Goal: Information Seeking & Learning: Learn about a topic

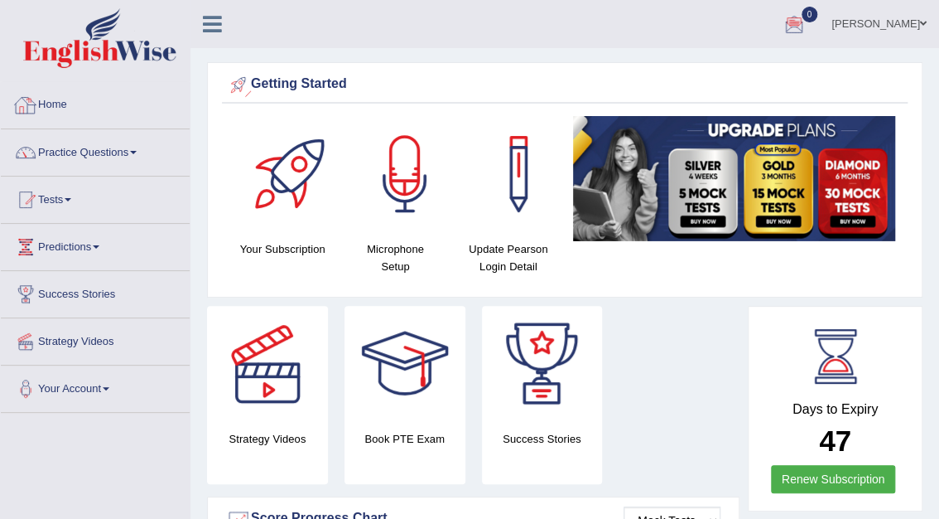
click at [61, 102] on link "Home" at bounding box center [95, 102] width 189 height 41
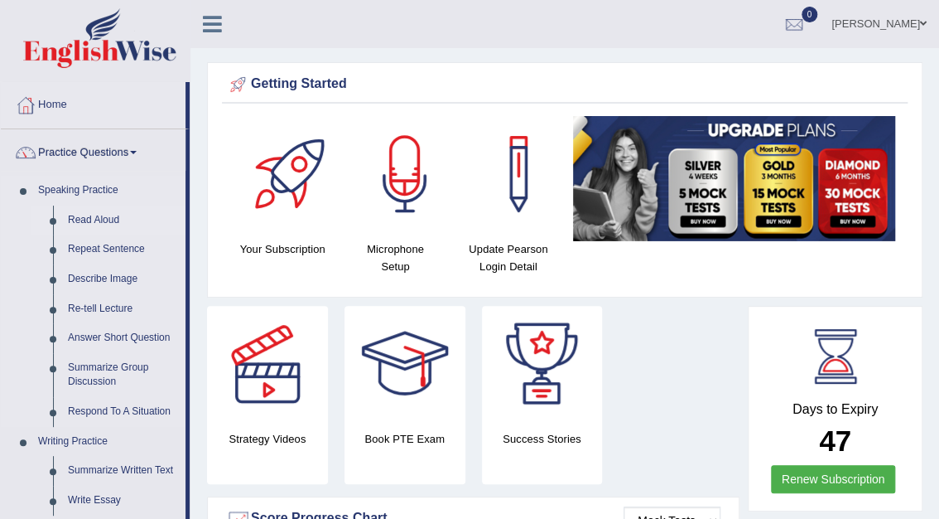
click at [108, 216] on link "Read Aloud" at bounding box center [122, 220] width 125 height 30
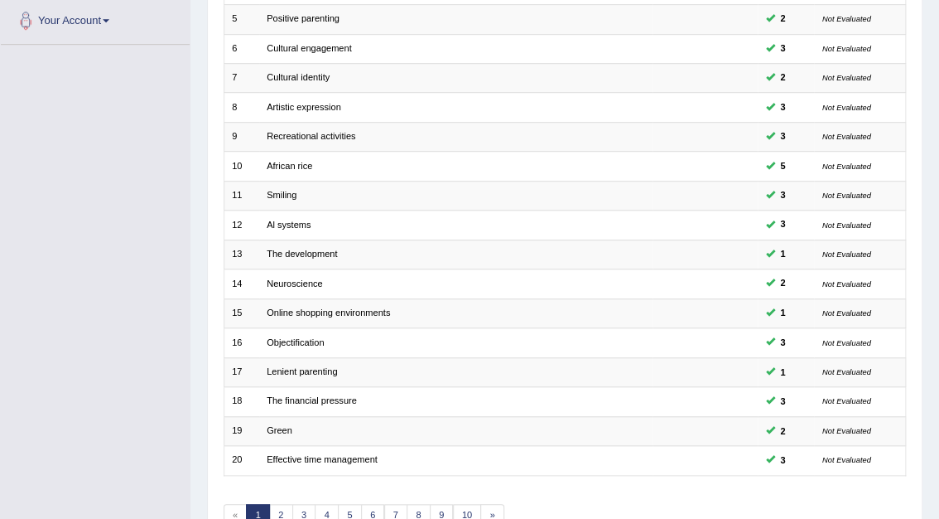
scroll to position [435, 0]
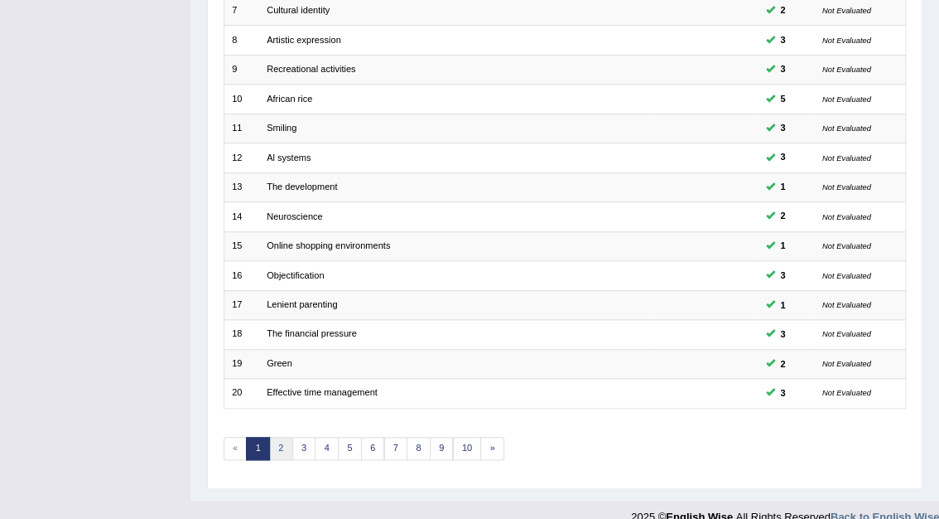
click at [278, 437] on link "2" at bounding box center [281, 448] width 24 height 23
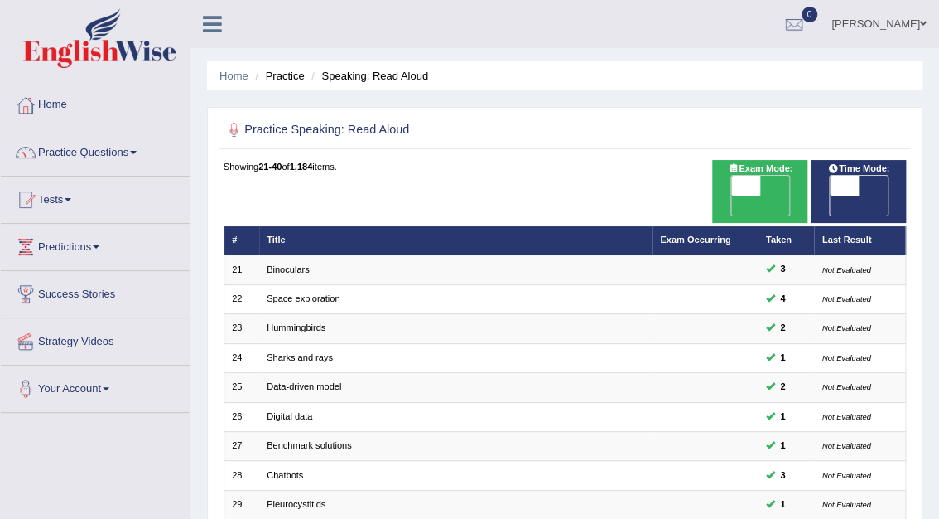
scroll to position [435, 0]
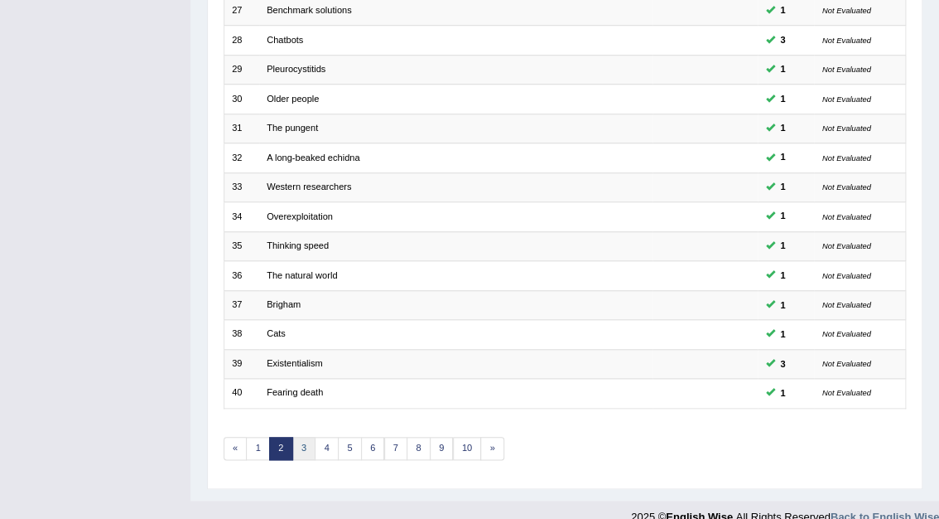
click at [297, 437] on link "3" at bounding box center [304, 448] width 24 height 23
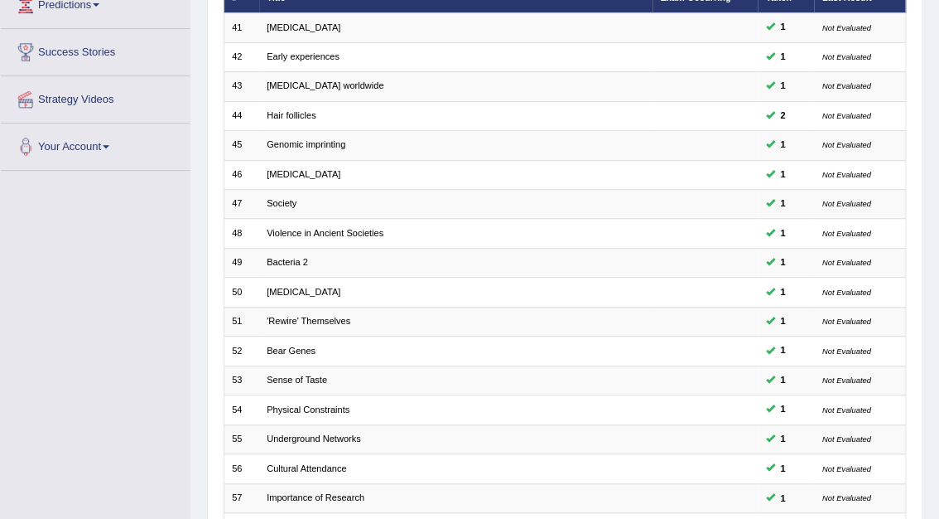
scroll to position [435, 0]
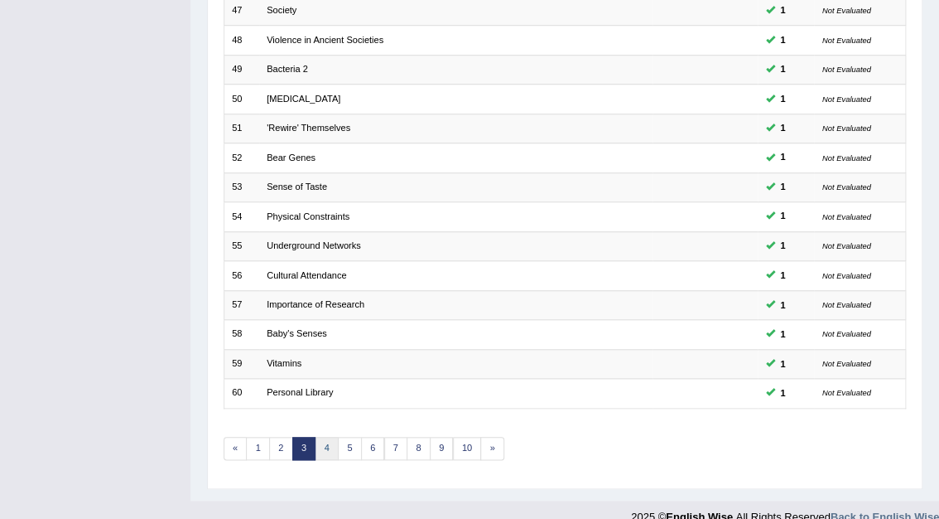
click at [327, 437] on link "4" at bounding box center [327, 448] width 24 height 23
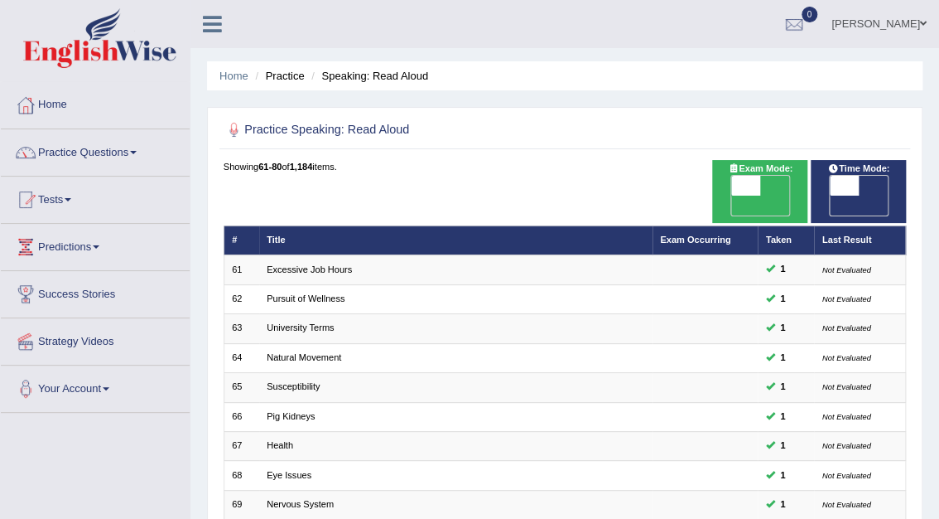
click at [937, 485] on div "Home Practice Speaking: Read Aloud Practice Speaking: Read Aloud Time Mode: ON …" at bounding box center [565, 467] width 749 height 935
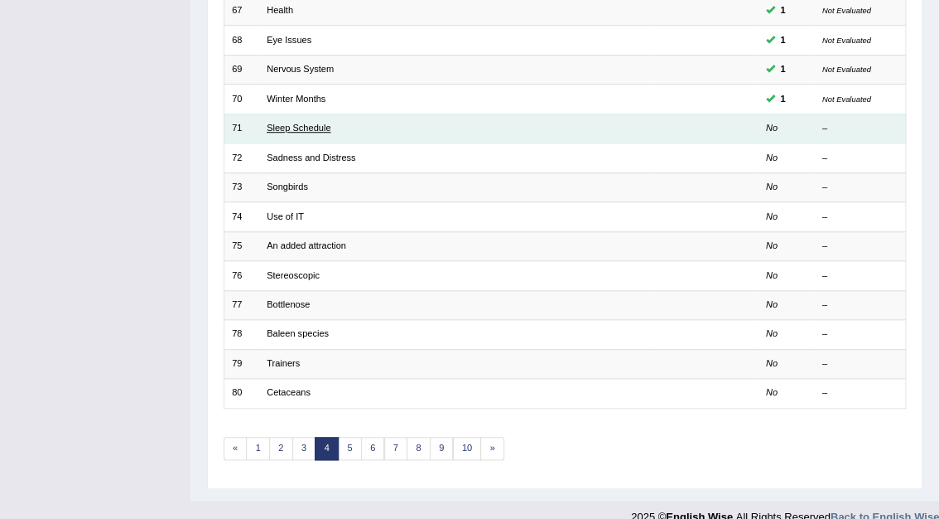
click at [300, 123] on link "Sleep Schedule" at bounding box center [299, 128] width 64 height 10
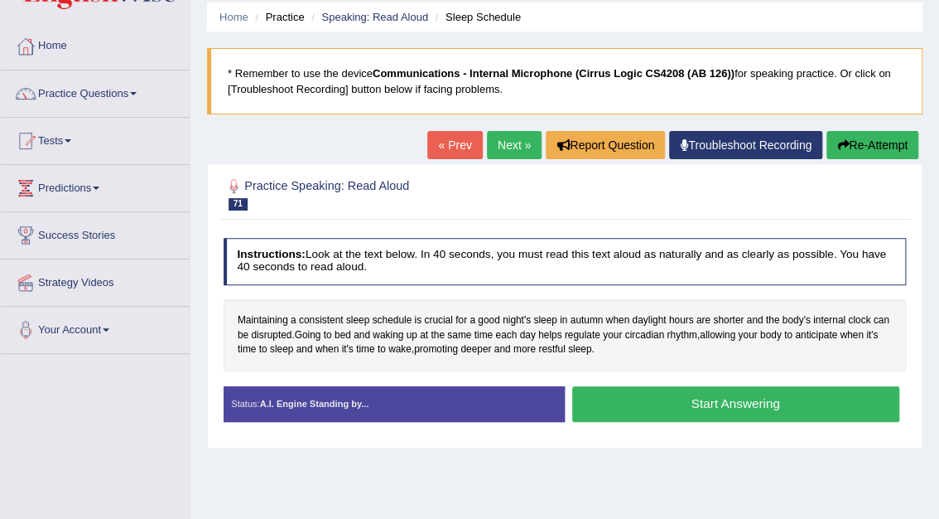
scroll to position [133, 0]
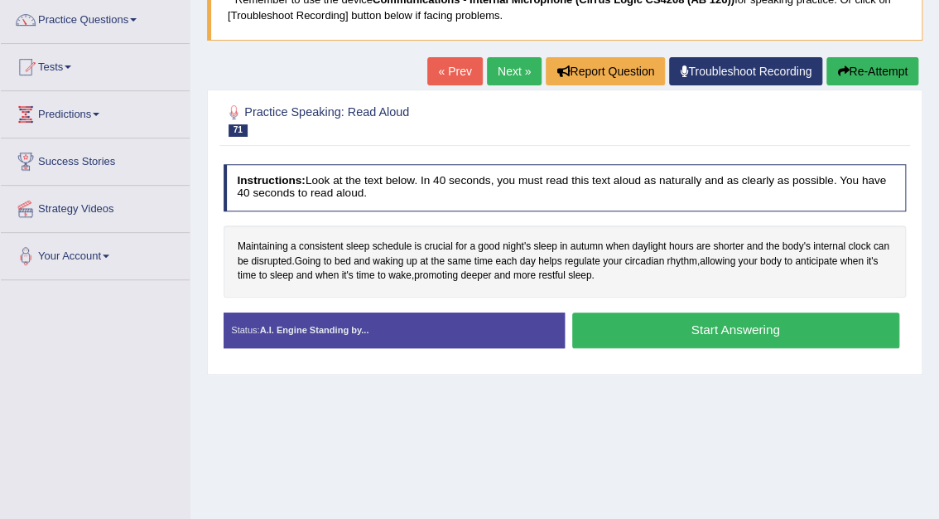
click at [753, 324] on button "Start Answering" at bounding box center [735, 330] width 327 height 36
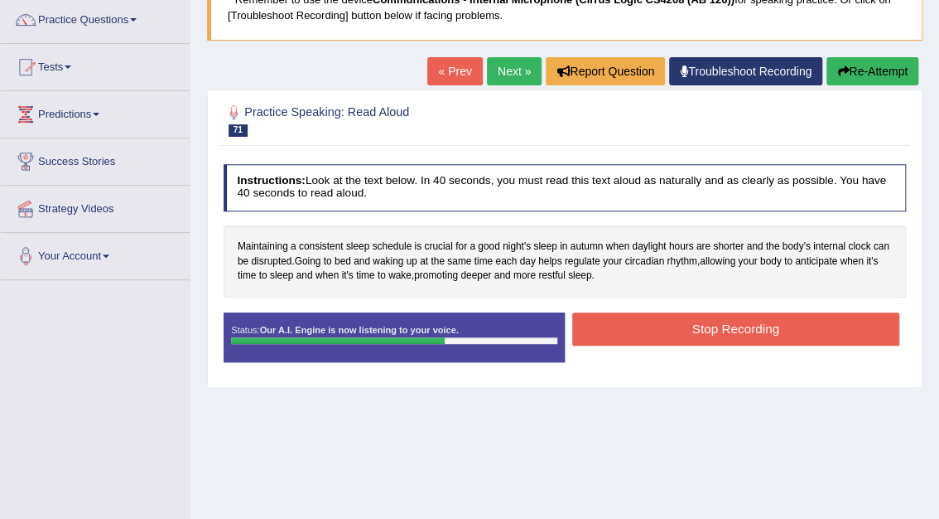
click at [815, 341] on button "Stop Recording" at bounding box center [735, 328] width 327 height 32
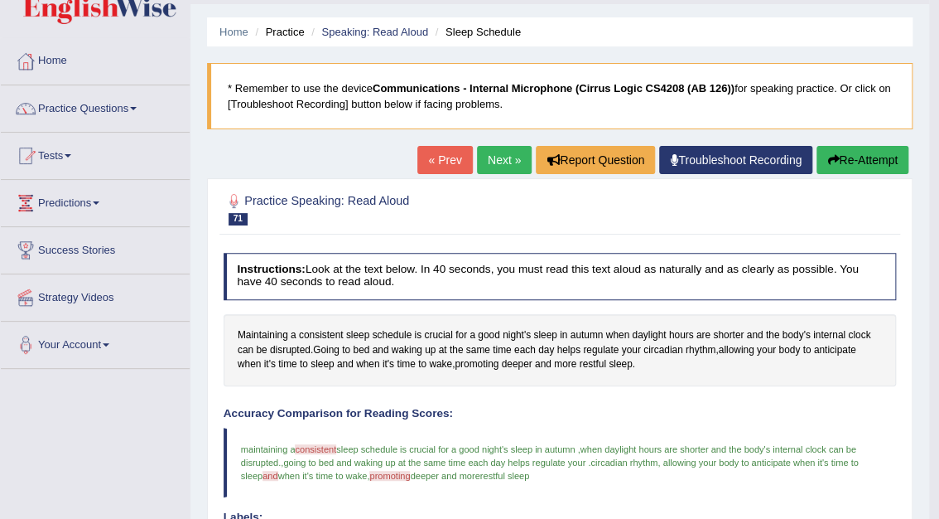
scroll to position [0, 0]
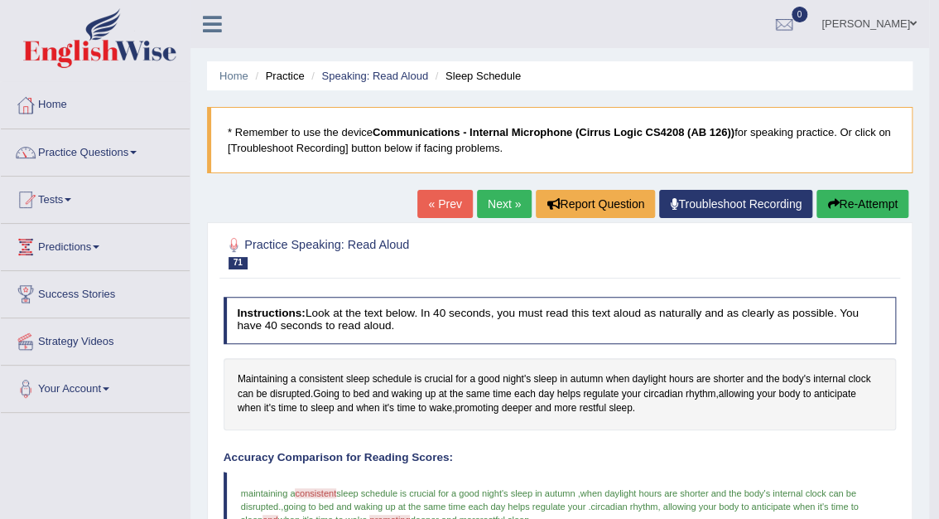
click at [506, 209] on link "Next »" at bounding box center [504, 204] width 55 height 28
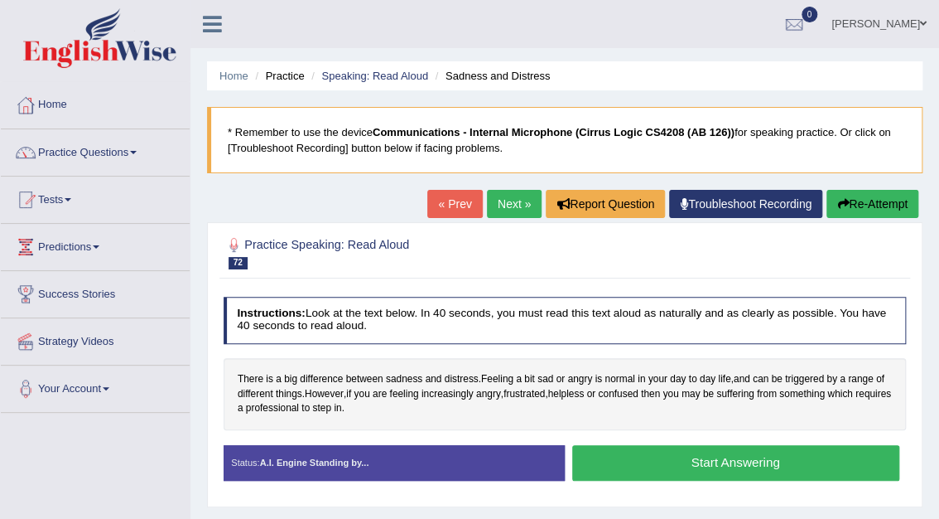
click at [723, 463] on button "Start Answering" at bounding box center [735, 463] width 327 height 36
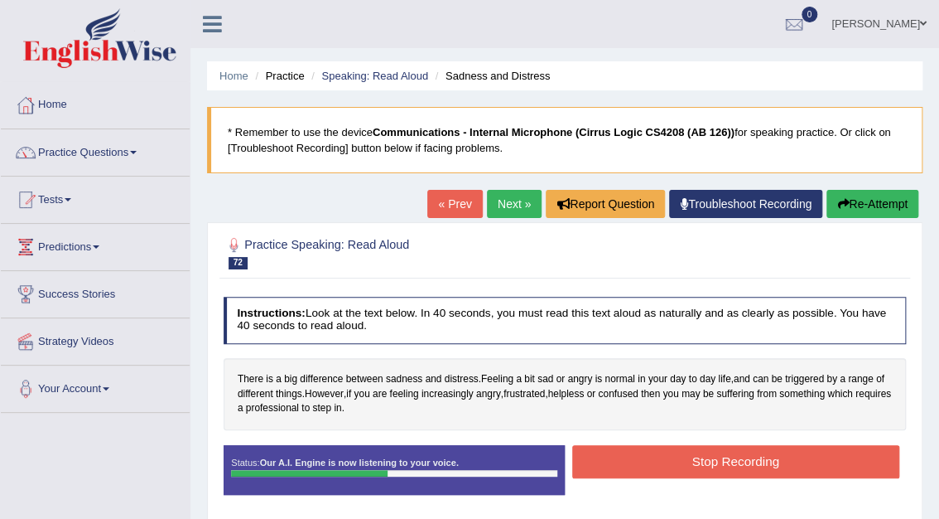
click at [723, 463] on button "Stop Recording" at bounding box center [735, 461] width 327 height 32
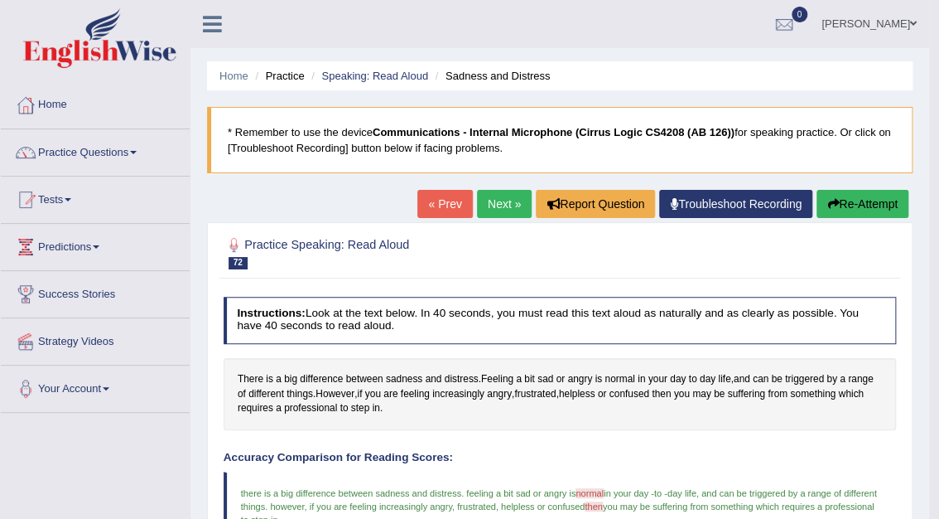
click at [500, 206] on link "Next »" at bounding box center [504, 204] width 55 height 28
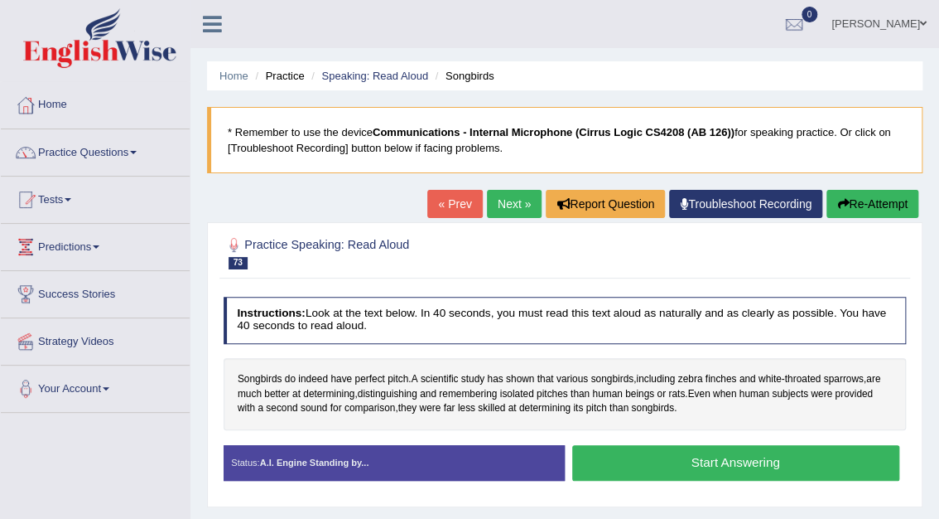
click at [752, 466] on button "Start Answering" at bounding box center [735, 463] width 327 height 36
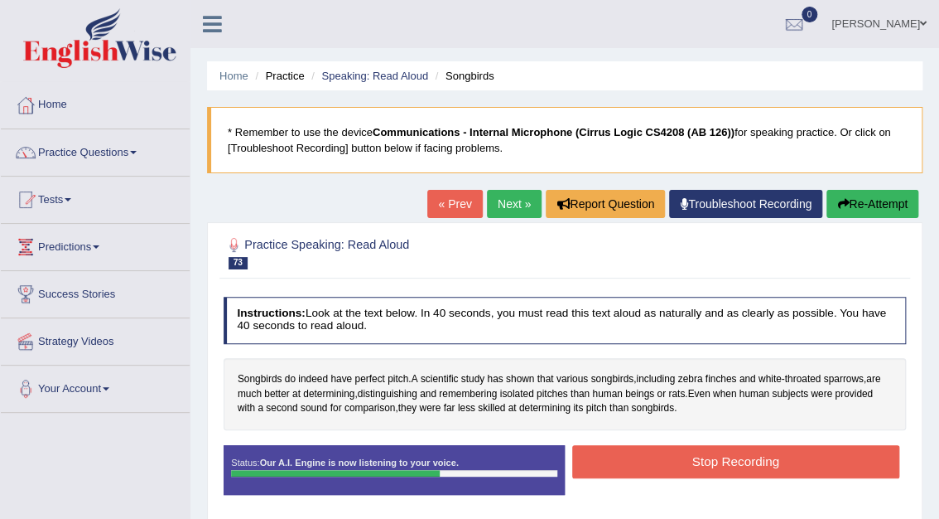
click at [737, 454] on button "Stop Recording" at bounding box center [735, 461] width 327 height 32
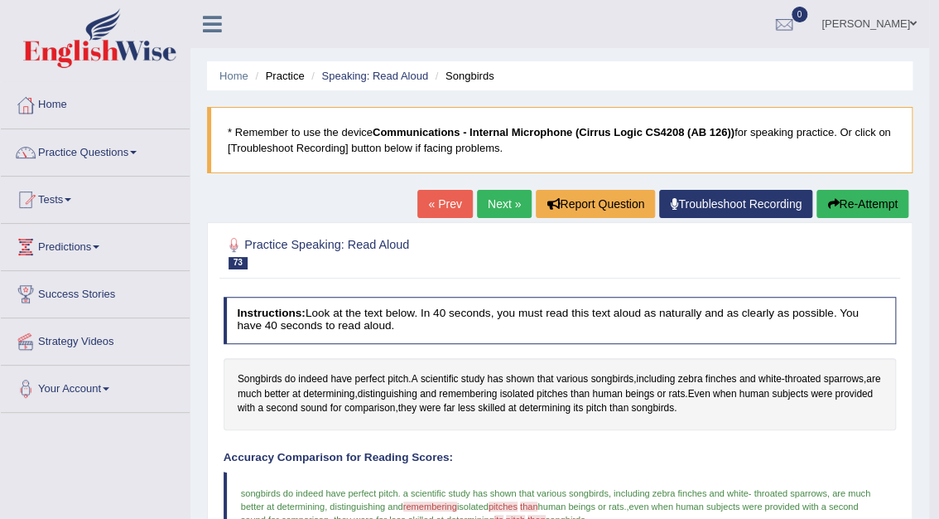
click at [512, 203] on link "Next »" at bounding box center [504, 204] width 55 height 28
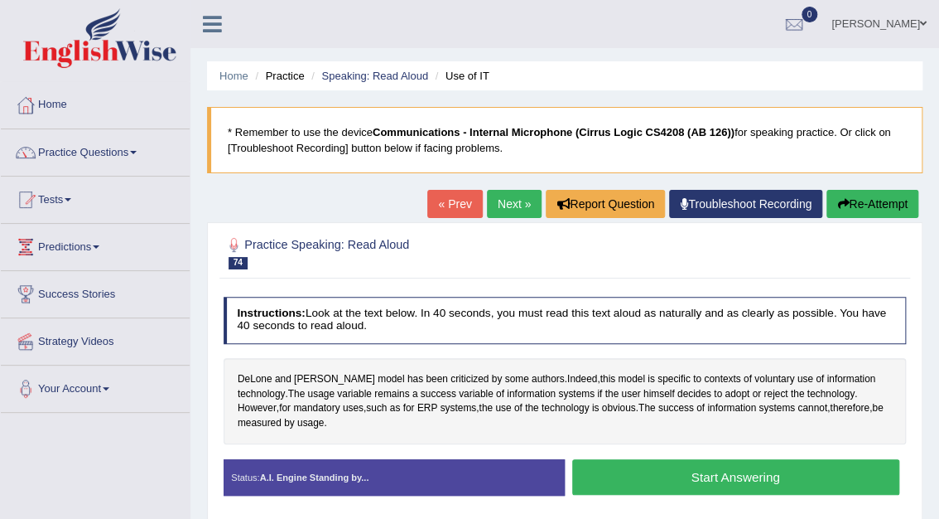
click at [742, 482] on button "Start Answering" at bounding box center [735, 477] width 327 height 36
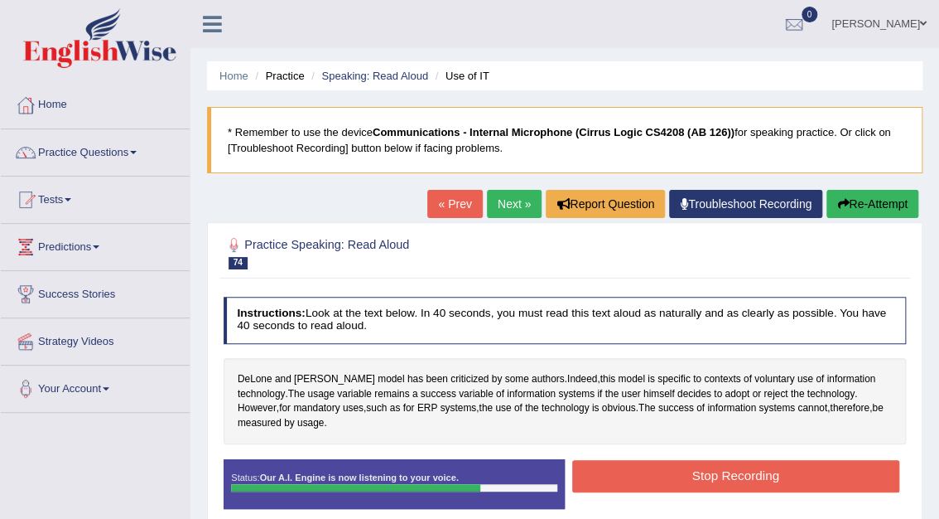
click at [742, 482] on button "Stop Recording" at bounding box center [735, 476] width 327 height 32
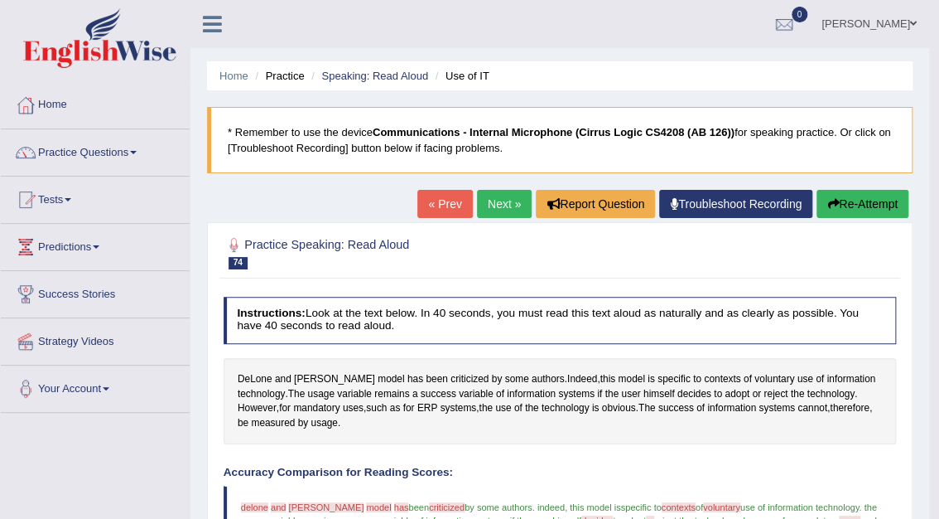
click at [510, 210] on link "Next »" at bounding box center [504, 204] width 55 height 28
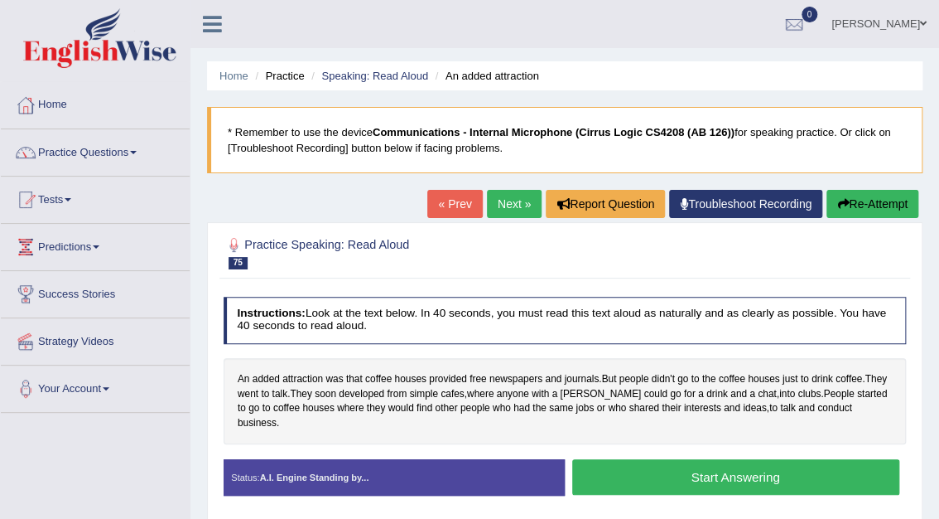
click at [731, 461] on button "Start Answering" at bounding box center [735, 477] width 327 height 36
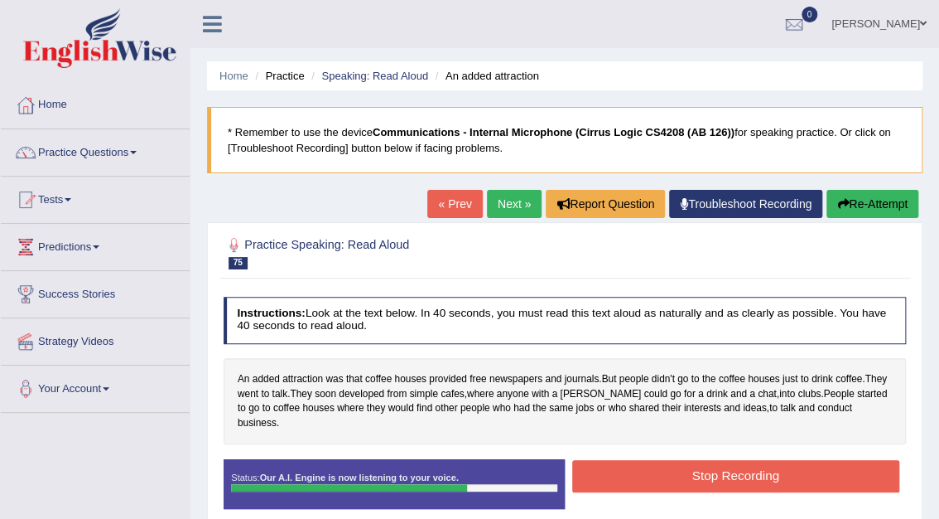
click at [765, 462] on button "Stop Recording" at bounding box center [735, 476] width 327 height 32
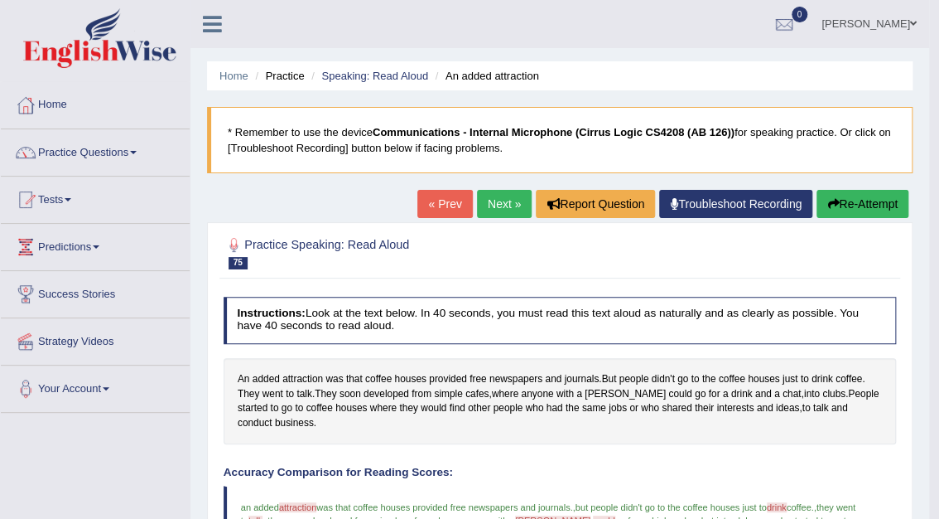
click at [518, 198] on link "Next »" at bounding box center [504, 204] width 55 height 28
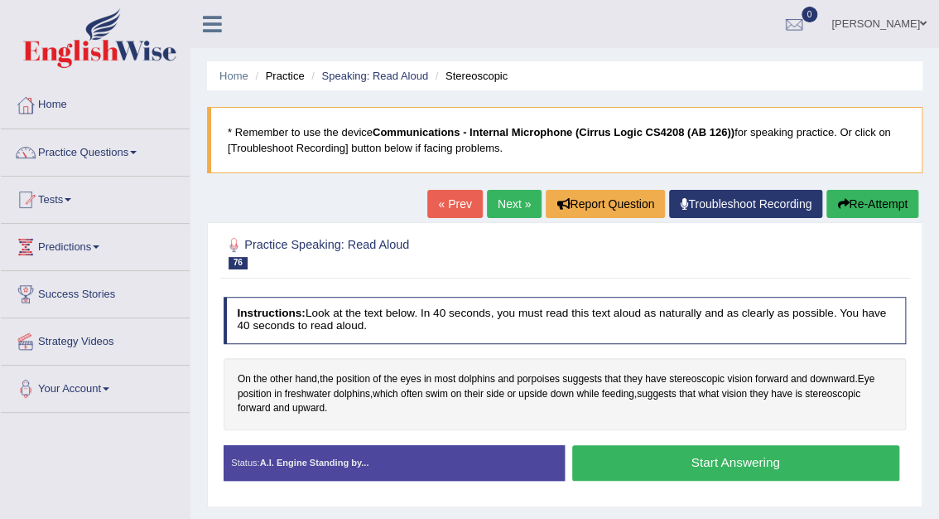
click at [707, 460] on button "Start Answering" at bounding box center [735, 463] width 327 height 36
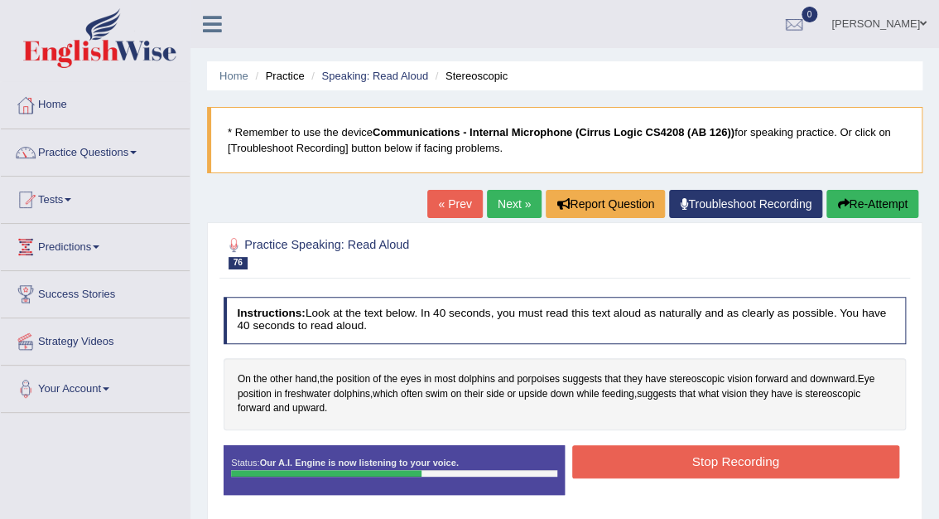
click at [707, 460] on button "Stop Recording" at bounding box center [735, 461] width 327 height 32
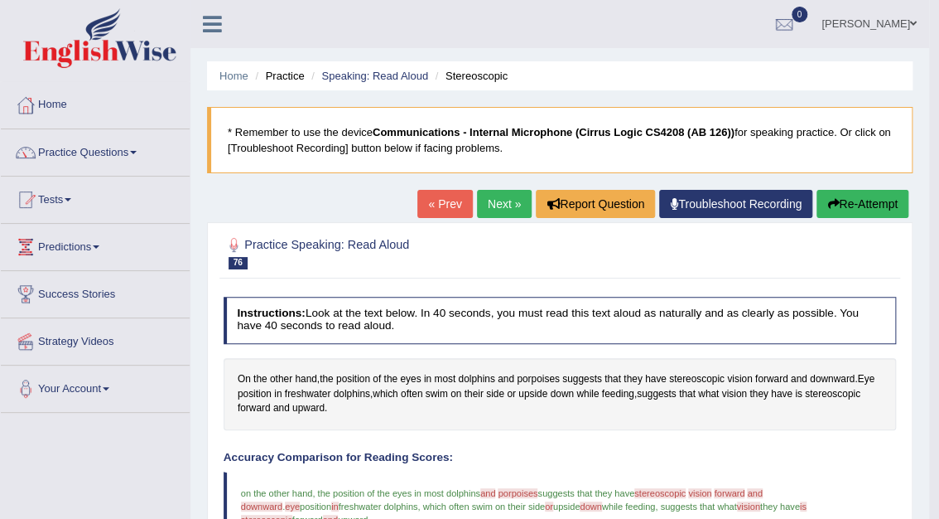
click at [843, 201] on button "Re-Attempt" at bounding box center [863, 204] width 92 height 28
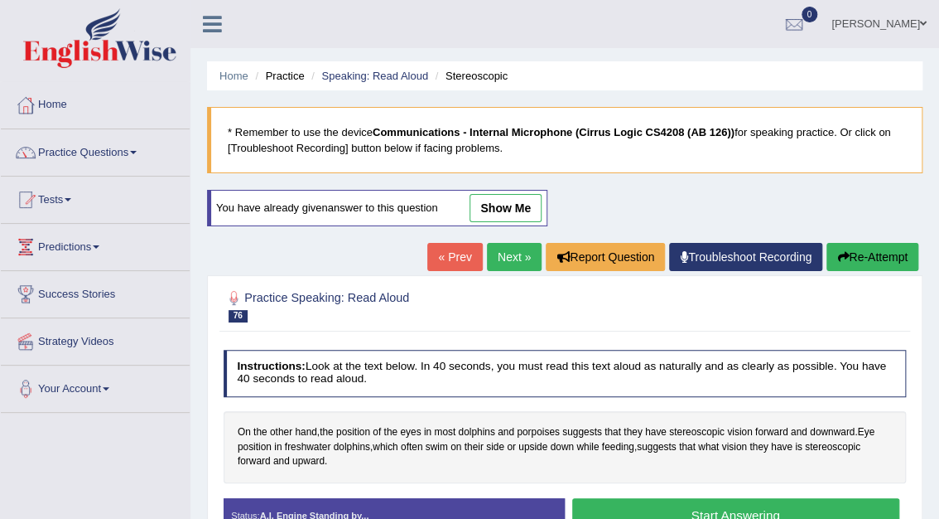
click at [731, 510] on button "Start Answering" at bounding box center [735, 516] width 327 height 36
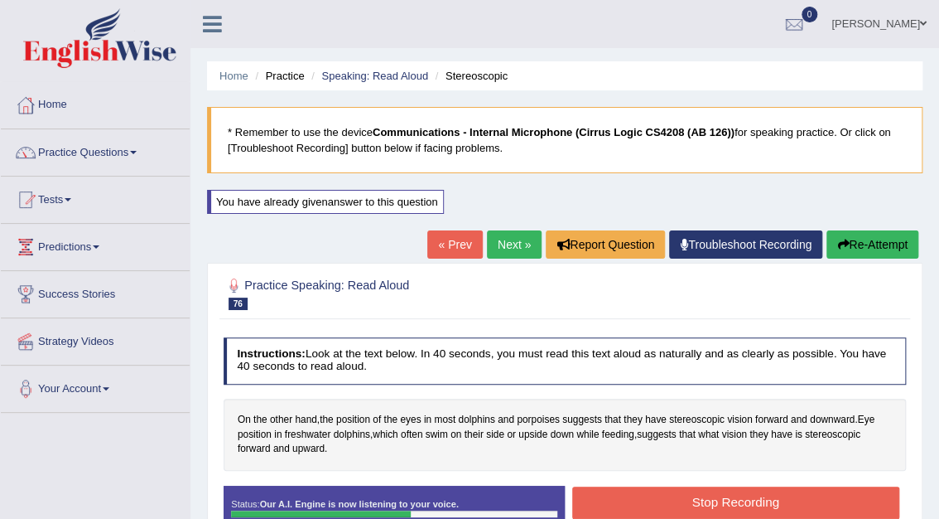
click at [731, 509] on button "Stop Recording" at bounding box center [735, 502] width 327 height 32
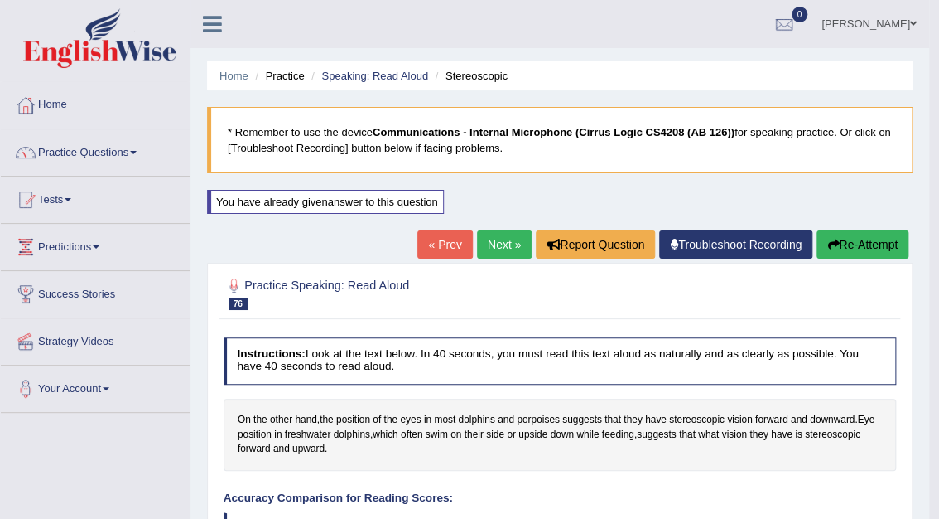
click at [500, 241] on link "Next »" at bounding box center [504, 244] width 55 height 28
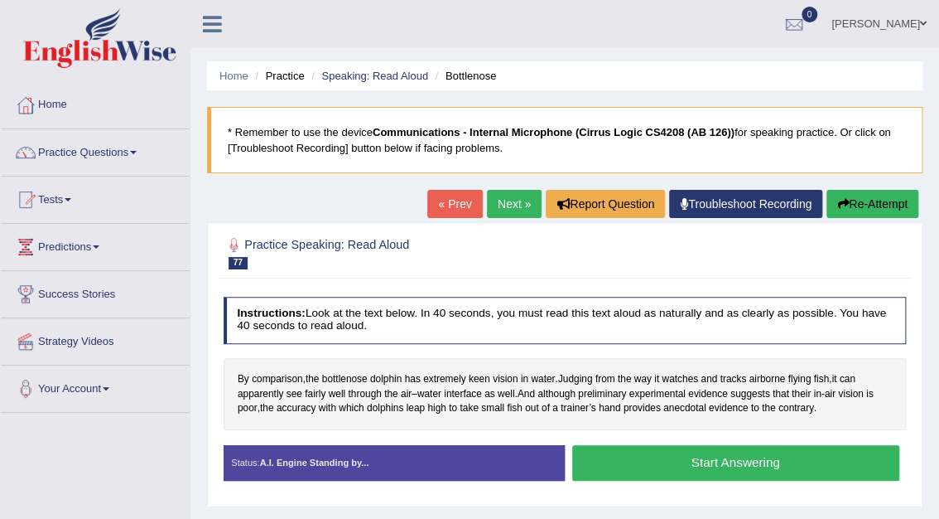
drag, startPoint x: 951, startPoint y: 420, endPoint x: 948, endPoint y: 384, distance: 36.6
click at [939, 384] on html "Toggle navigation Home Practice Questions Speaking Practice Read Aloud Repeat S…" at bounding box center [469, 259] width 939 height 519
click at [731, 455] on button "Start Answering" at bounding box center [735, 463] width 327 height 36
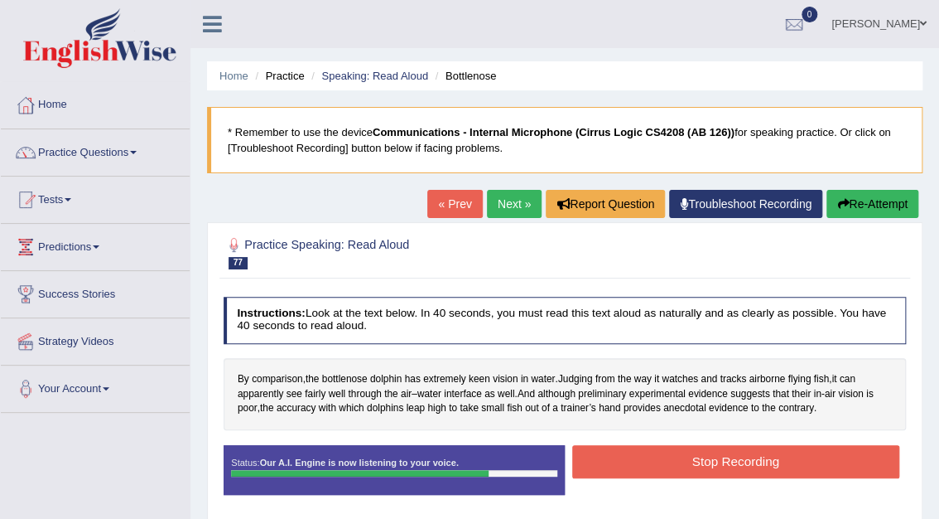
click at [731, 455] on button "Stop Recording" at bounding box center [735, 461] width 327 height 32
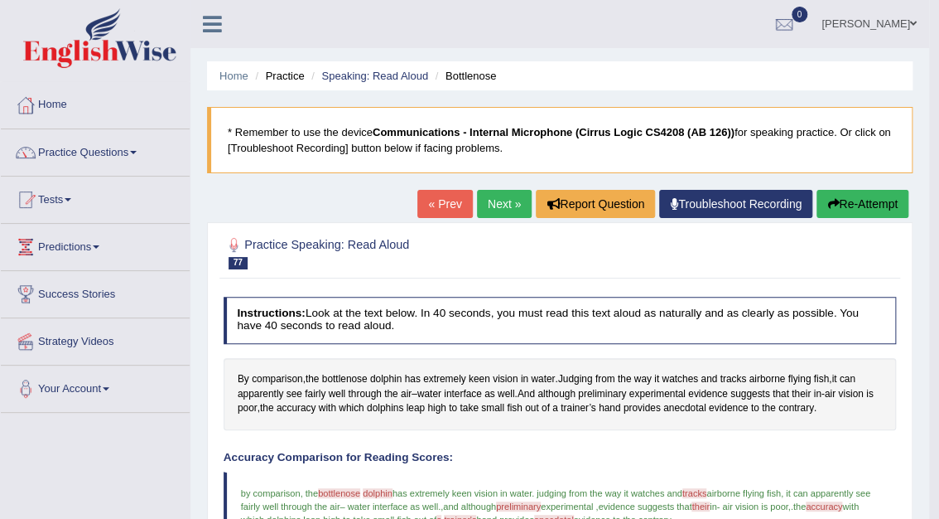
click at [516, 205] on link "Next »" at bounding box center [504, 204] width 55 height 28
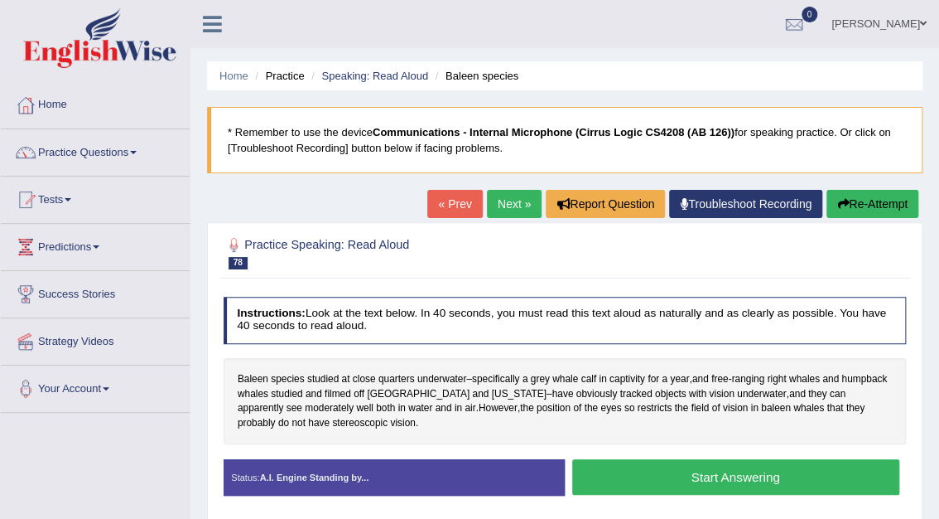
click at [764, 480] on button "Start Answering" at bounding box center [735, 477] width 327 height 36
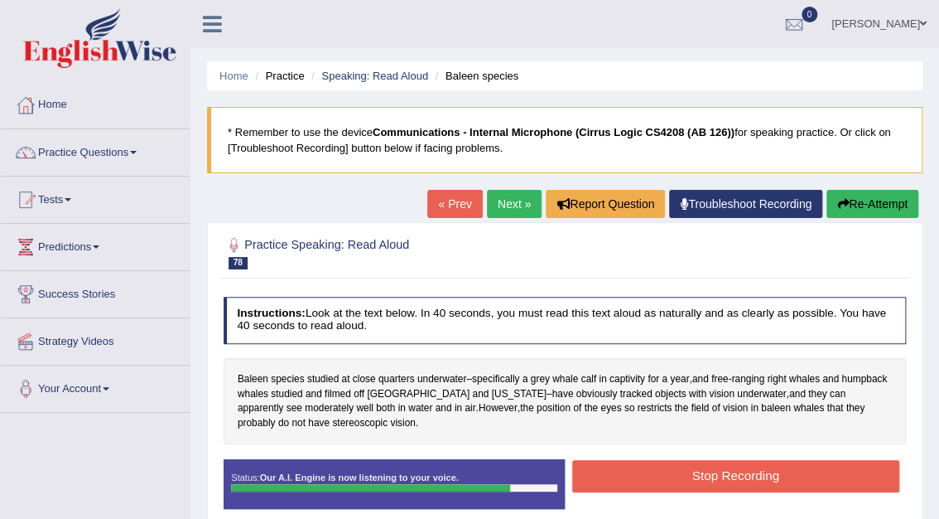
click at [776, 478] on button "Stop Recording" at bounding box center [735, 476] width 327 height 32
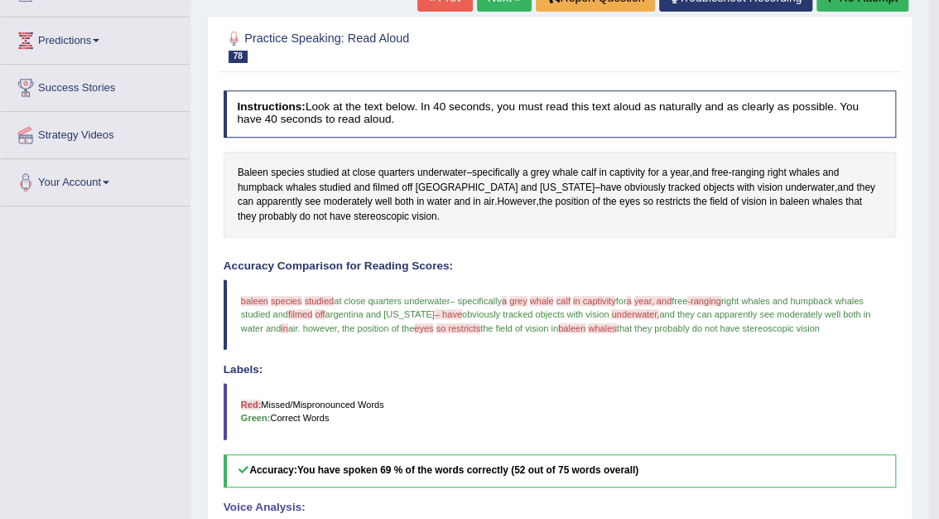
scroll to position [180, 0]
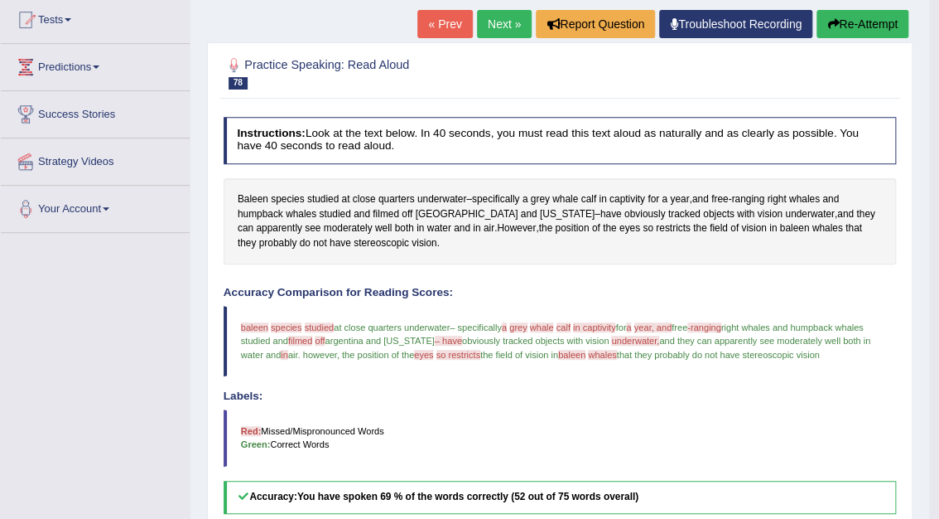
click at [867, 22] on button "Re-Attempt" at bounding box center [863, 24] width 92 height 28
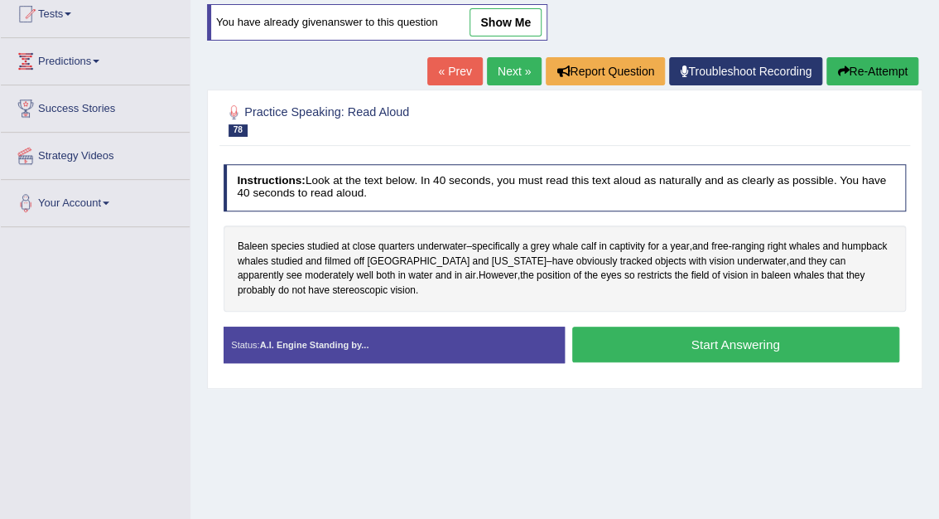
click at [764, 348] on button "Start Answering" at bounding box center [735, 344] width 327 height 36
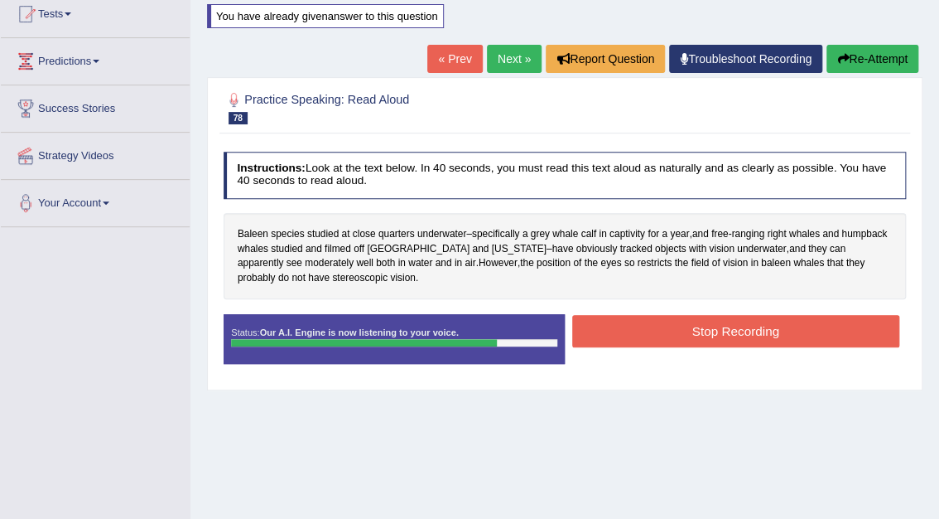
click at [760, 320] on button "Stop Recording" at bounding box center [735, 331] width 327 height 32
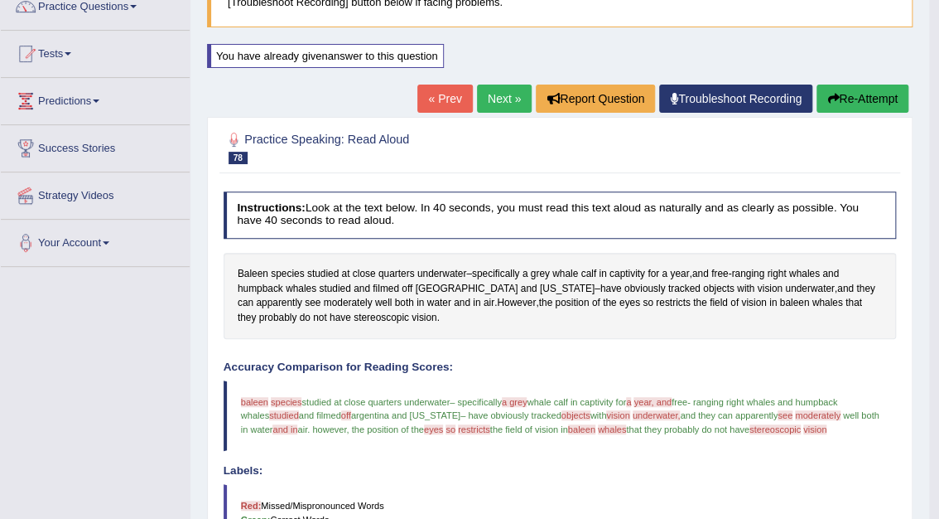
scroll to position [101, 0]
